Goal: Task Accomplishment & Management: Use online tool/utility

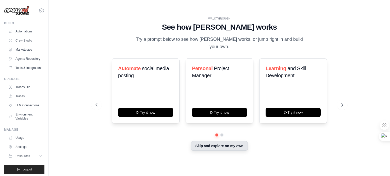
click at [230, 144] on button "Skip and explore on my own" at bounding box center [219, 146] width 57 height 10
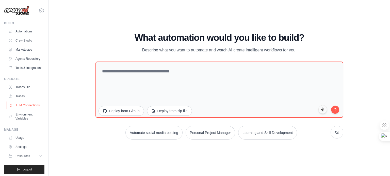
scroll to position [14, 0]
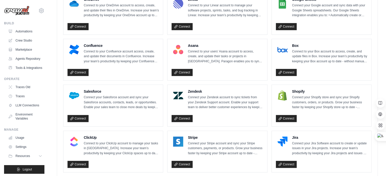
scroll to position [310, 0]
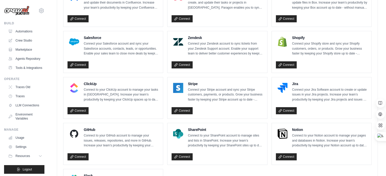
click at [201, 90] on p "Connect your Stripe account and sync your Stripe customers, payments, or produc…" at bounding box center [225, 95] width 75 height 15
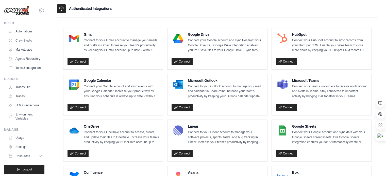
scroll to position [59, 0]
